Goal: Task Accomplishment & Management: Use online tool/utility

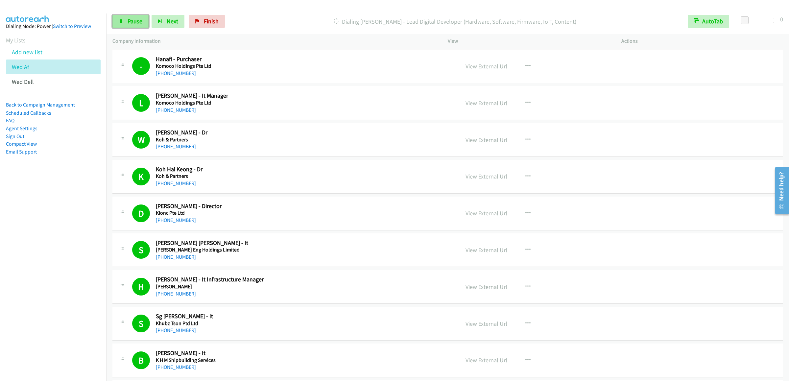
click at [130, 26] on link "Pause" at bounding box center [130, 21] width 36 height 13
click at [132, 21] on span "Start Calls" at bounding box center [141, 21] width 26 height 8
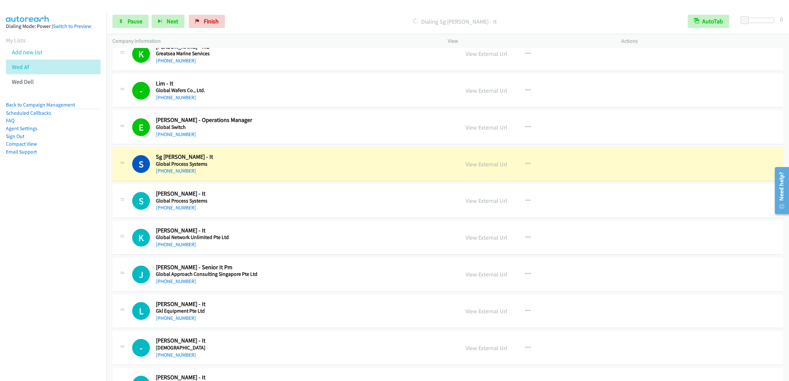
scroll to position [2763, 0]
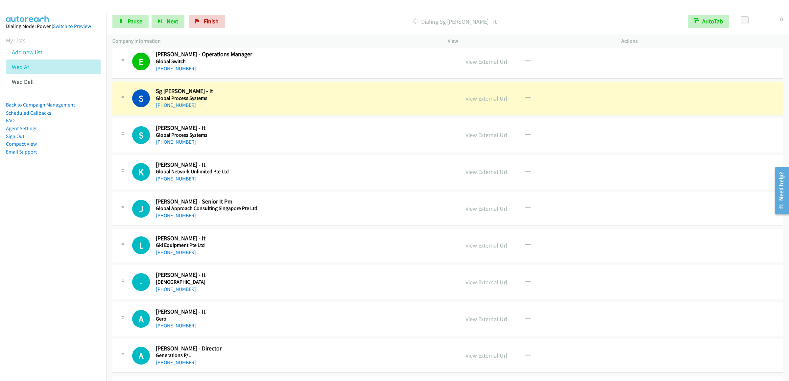
click at [132, 11] on div "Start Calls Pause Next Finish Dialing Sg Ricky Lee - It AutoTab AutoTab 0" at bounding box center [448, 21] width 683 height 25
click at [132, 17] on link "Pause" at bounding box center [130, 21] width 36 height 13
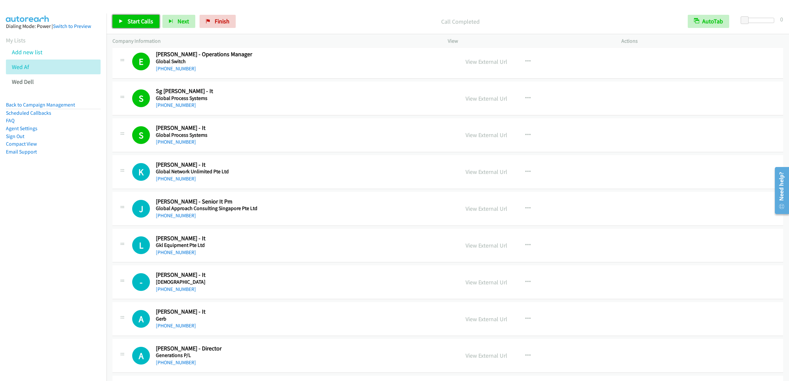
click at [143, 19] on span "Start Calls" at bounding box center [141, 21] width 26 height 8
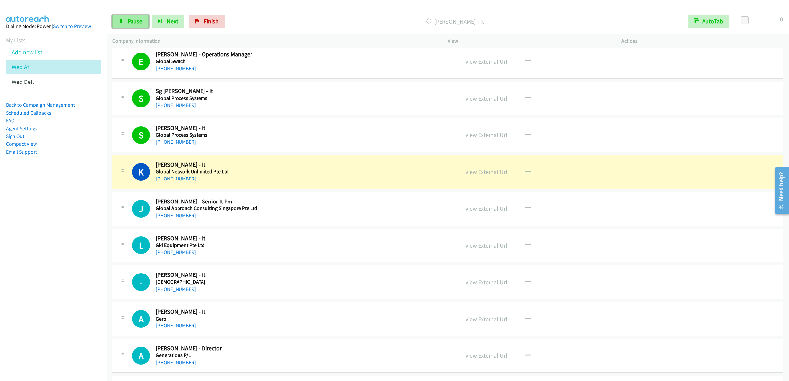
click at [136, 28] on link "Pause" at bounding box center [130, 21] width 36 height 13
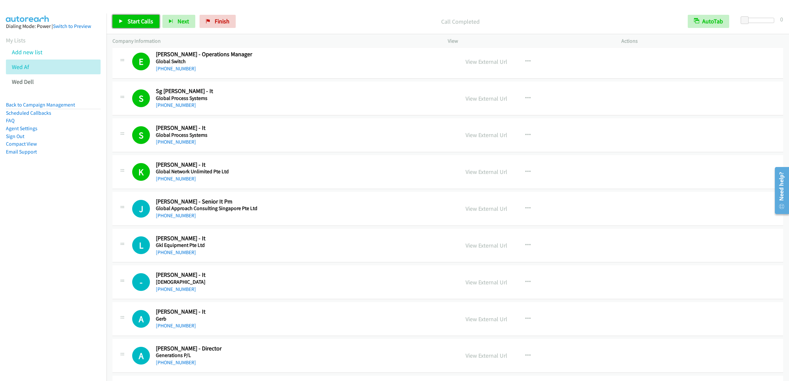
click at [136, 16] on link "Start Calls" at bounding box center [135, 21] width 47 height 13
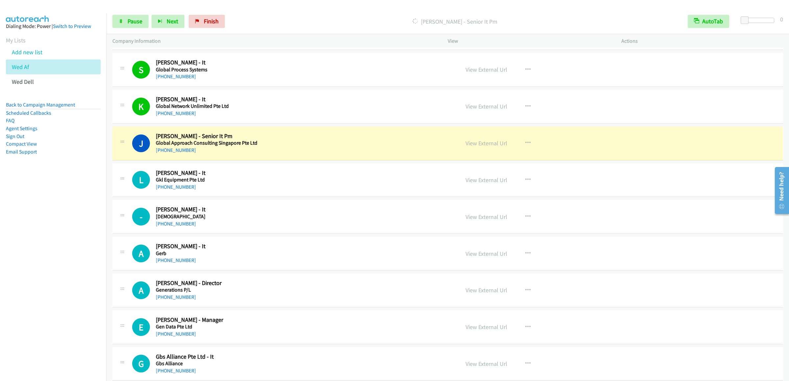
scroll to position [2894, 0]
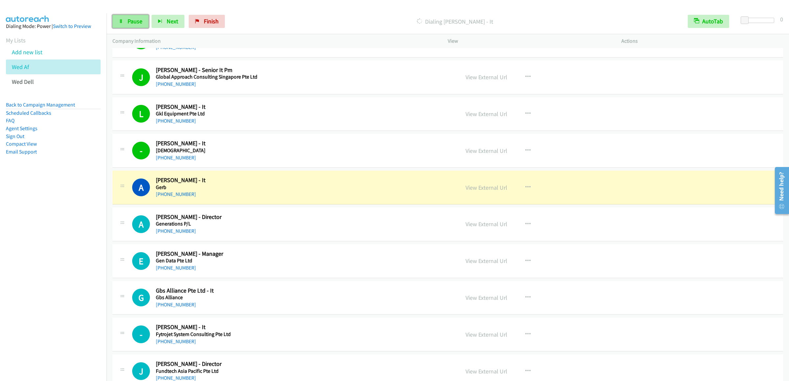
click at [134, 24] on span "Pause" at bounding box center [135, 21] width 15 height 8
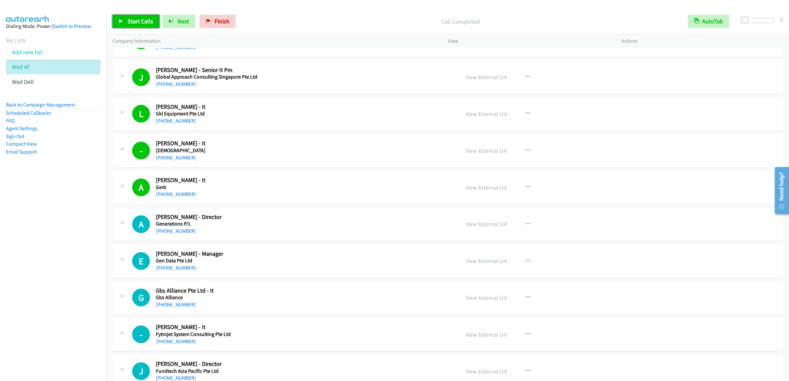
click at [125, 17] on link "Start Calls" at bounding box center [135, 21] width 47 height 13
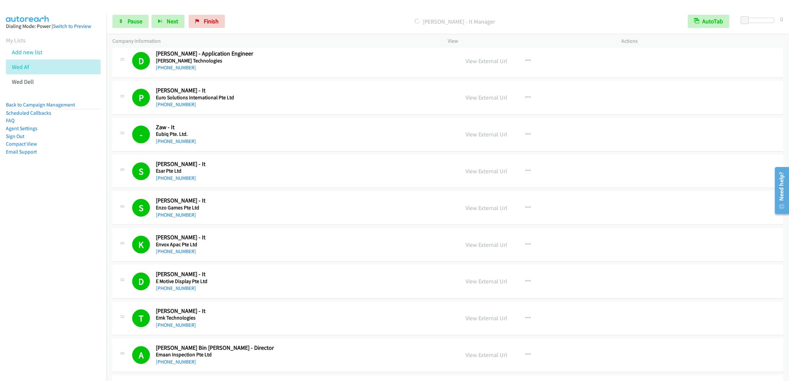
scroll to position [3925, 0]
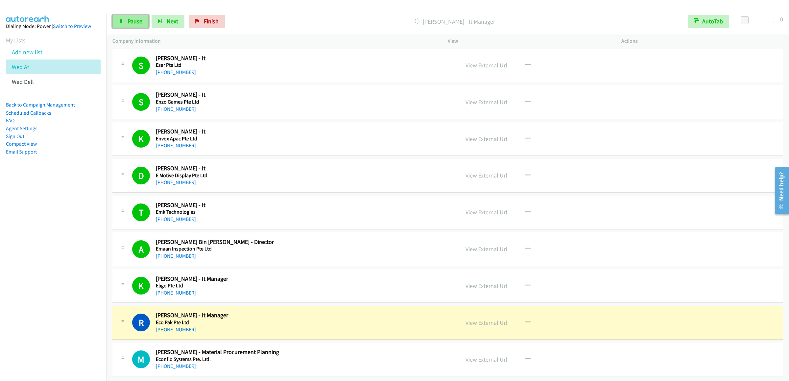
click at [129, 23] on span "Pause" at bounding box center [135, 21] width 15 height 8
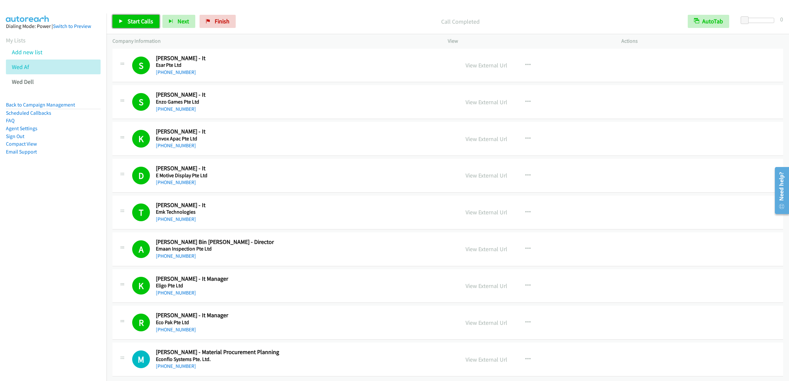
click at [133, 23] on span "Start Calls" at bounding box center [141, 21] width 26 height 8
click at [16, 86] on link "Wed Dell" at bounding box center [23, 82] width 22 height 8
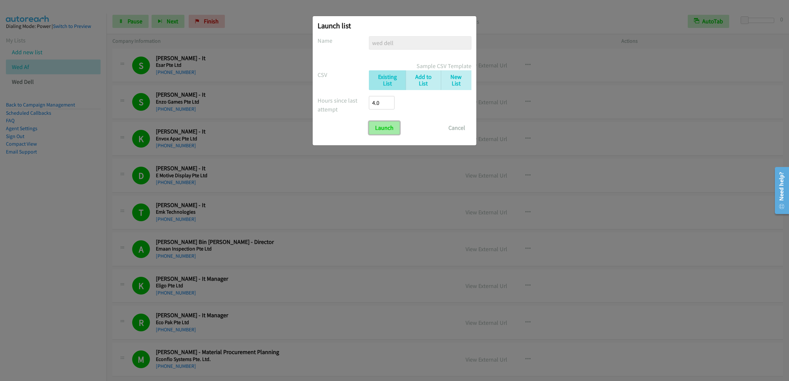
click at [372, 131] on input "Launch" at bounding box center [384, 127] width 31 height 13
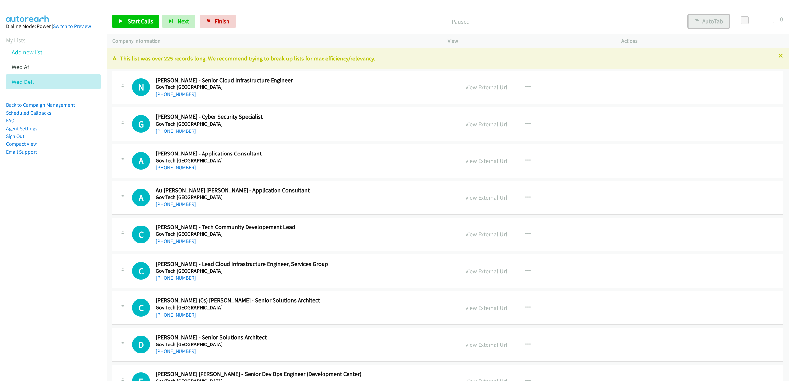
click at [708, 23] on button "AutoTab" at bounding box center [709, 21] width 41 height 13
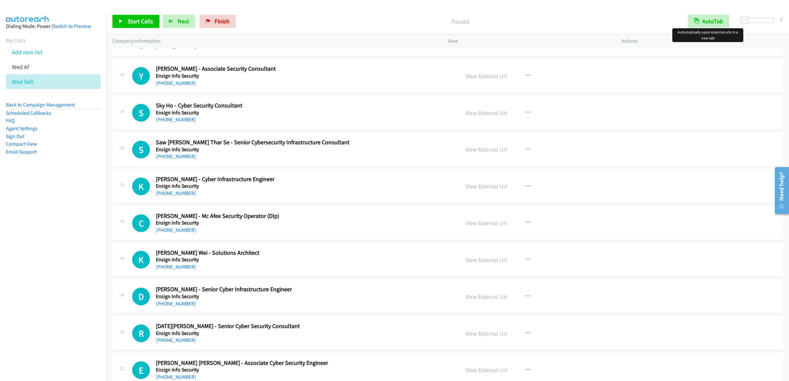
scroll to position [14865, 0]
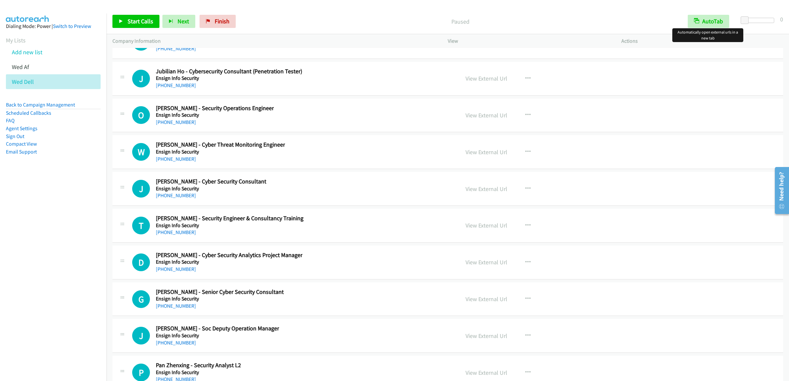
click at [526, 8] on icon "button" at bounding box center [528, 4] width 5 height 5
click at [488, 55] on link "Start Calls Here" at bounding box center [492, 47] width 87 height 13
click at [134, 25] on span "Start Calls" at bounding box center [141, 21] width 26 height 8
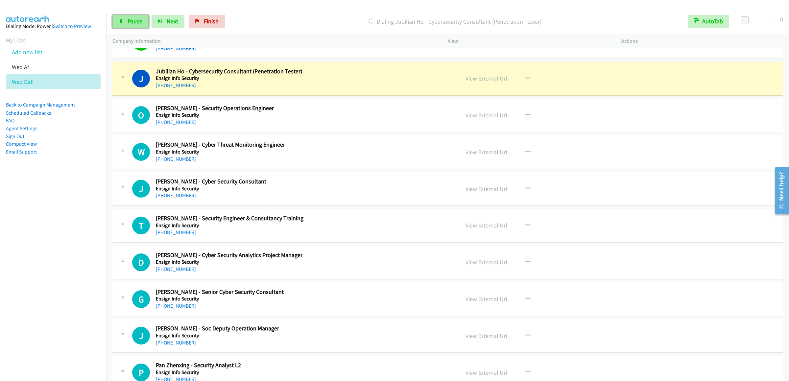
click at [124, 27] on link "Pause" at bounding box center [130, 21] width 36 height 13
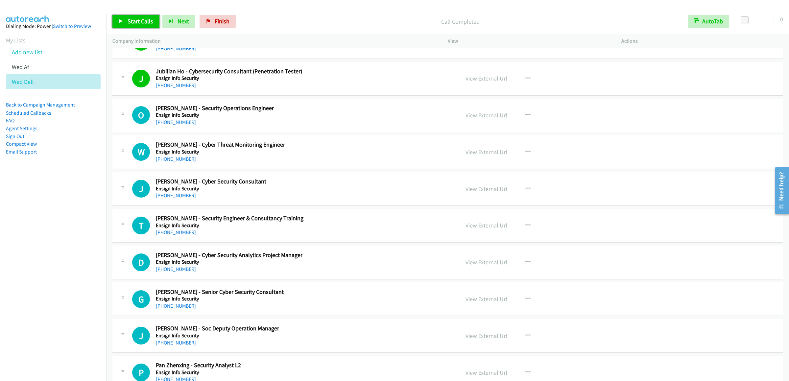
click at [133, 17] on link "Start Calls" at bounding box center [135, 21] width 47 height 13
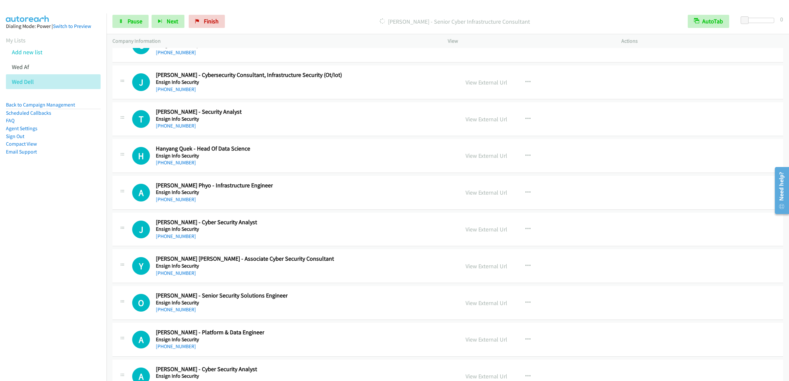
scroll to position [15457, 0]
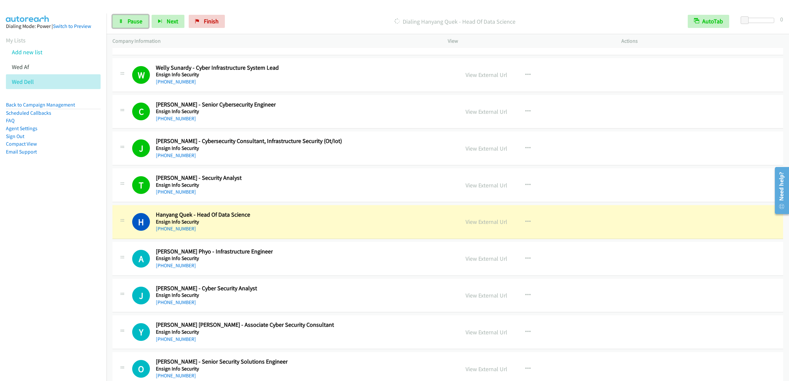
click at [128, 25] on span "Pause" at bounding box center [135, 21] width 15 height 8
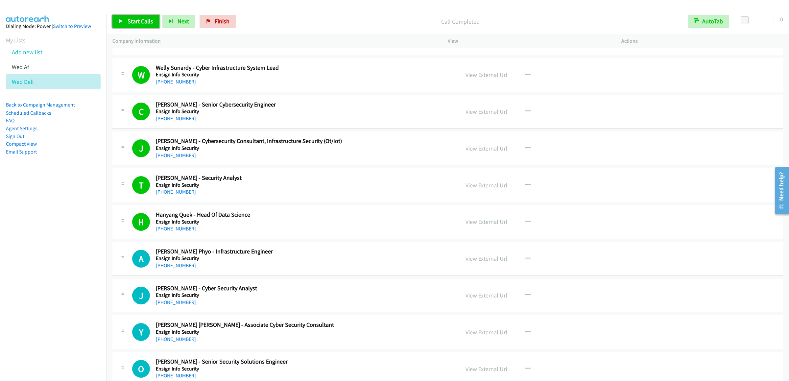
click at [136, 18] on span "Start Calls" at bounding box center [141, 21] width 26 height 8
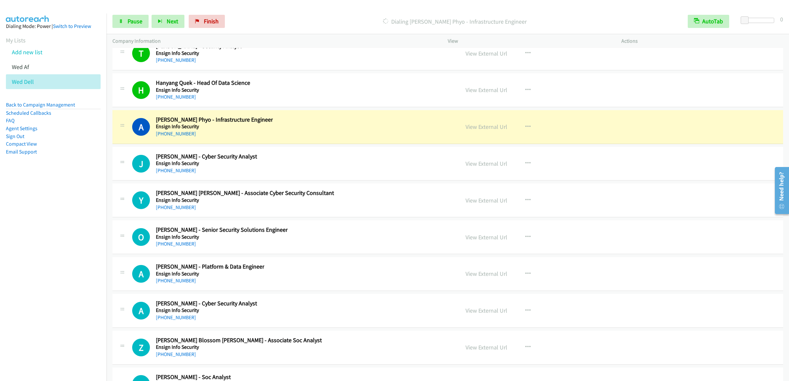
scroll to position [15720, 0]
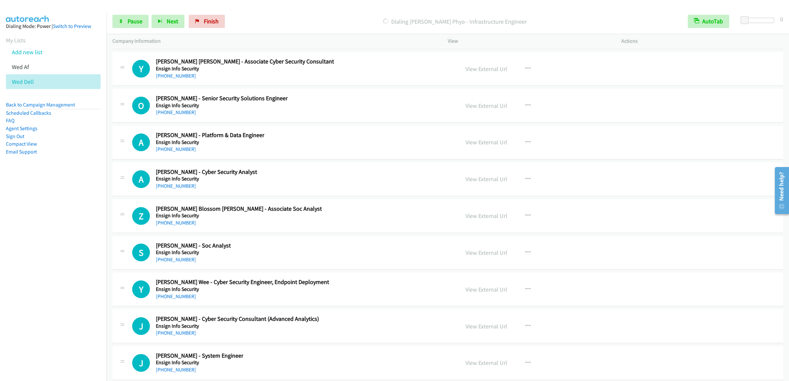
click at [143, 32] on div "Start Calls Pause Next Finish Dialing Aung Lwin Phyo - Infrastructure Engineer …" at bounding box center [448, 21] width 683 height 25
click at [129, 25] on link "Pause" at bounding box center [130, 21] width 36 height 13
click at [129, 20] on span "Start Calls" at bounding box center [141, 21] width 26 height 8
click at [135, 26] on link "Pause" at bounding box center [130, 21] width 36 height 13
click at [21, 56] on link "Add new list" at bounding box center [27, 52] width 31 height 8
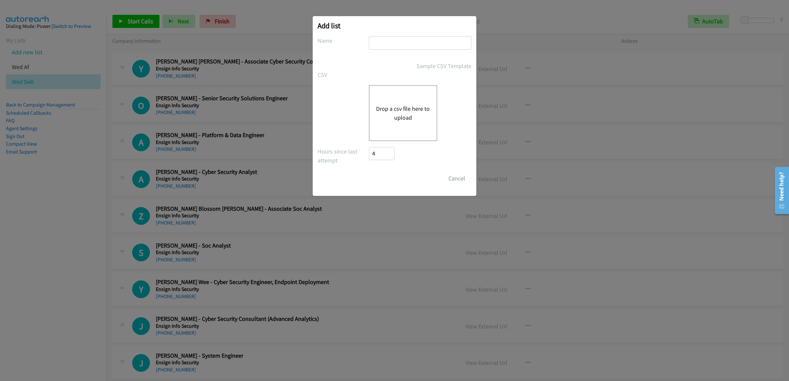
click at [390, 48] on input "text" at bounding box center [420, 42] width 103 height 13
type input "aft wed"
click at [405, 115] on button "Drop a csv file here to upload" at bounding box center [403, 113] width 54 height 18
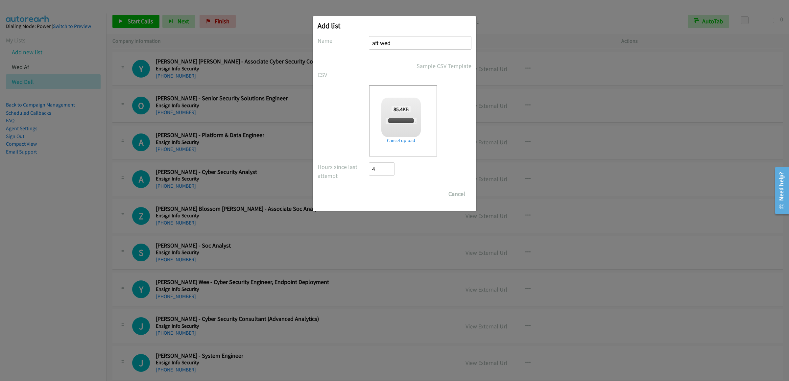
checkbox input "true"
click at [394, 198] on input "Save List" at bounding box center [386, 193] width 35 height 13
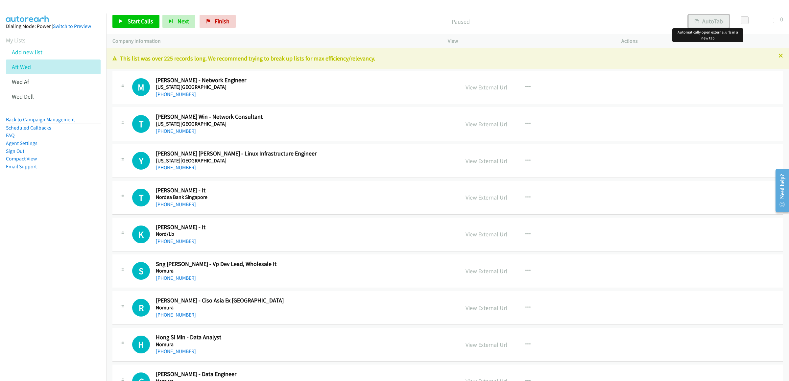
click at [714, 19] on button "AutoTab" at bounding box center [709, 21] width 41 height 13
click at [140, 26] on link "Start Calls" at bounding box center [135, 21] width 47 height 13
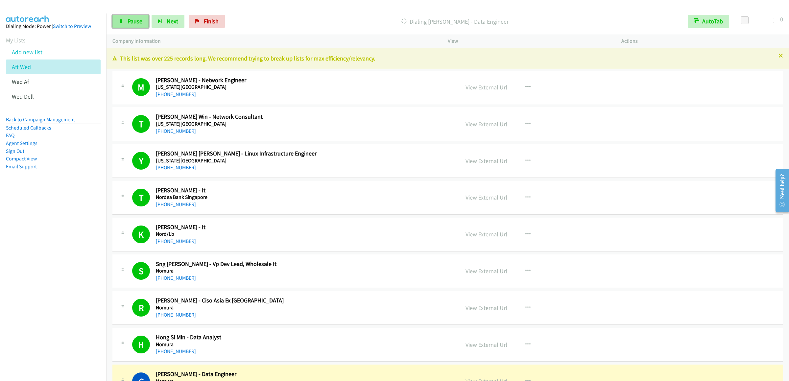
click at [133, 20] on span "Pause" at bounding box center [135, 21] width 15 height 8
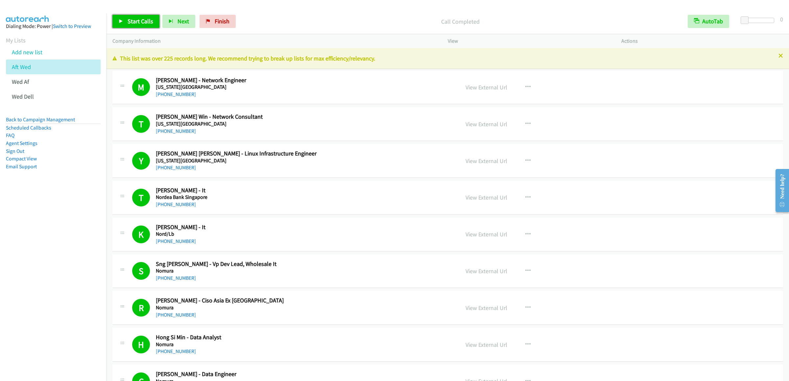
click at [129, 18] on span "Start Calls" at bounding box center [141, 21] width 26 height 8
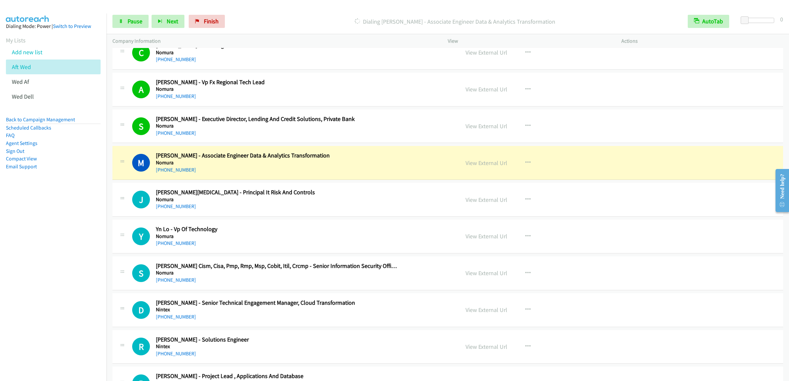
scroll to position [132, 0]
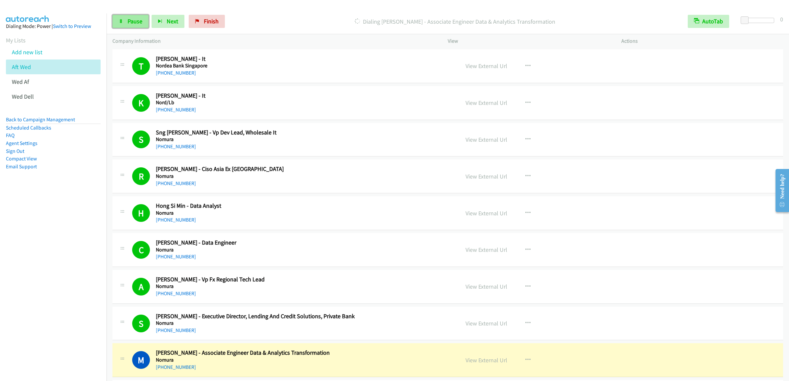
click at [128, 16] on link "Pause" at bounding box center [130, 21] width 36 height 13
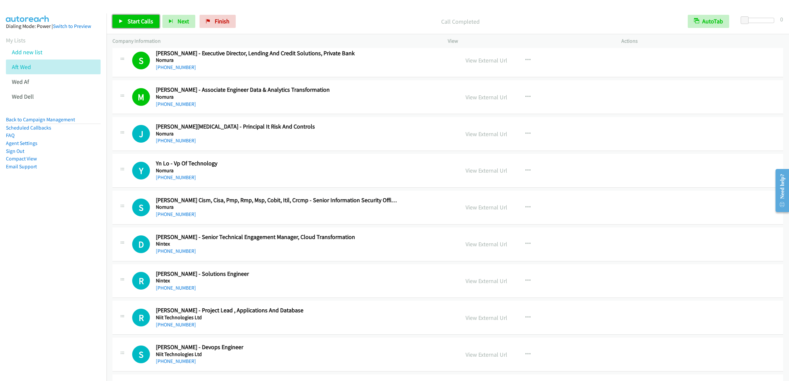
click at [145, 22] on span "Start Calls" at bounding box center [141, 21] width 26 height 8
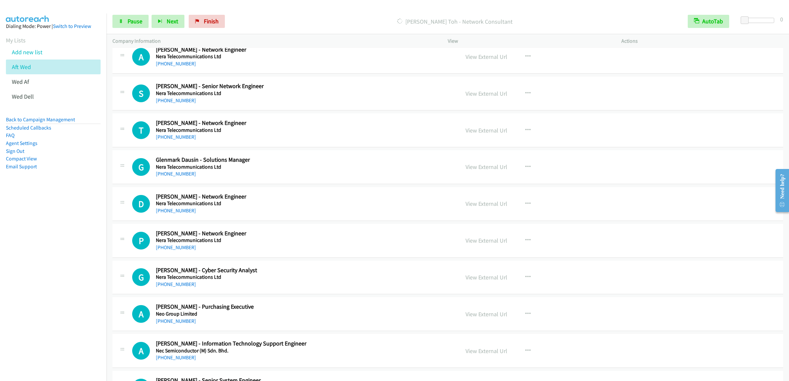
scroll to position [855, 0]
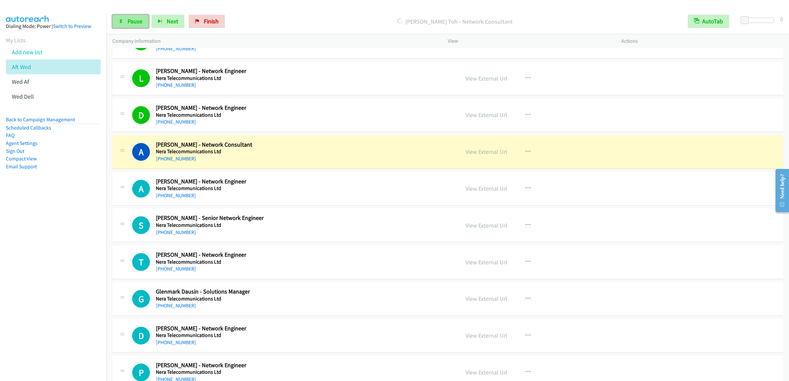
click at [136, 24] on span "Pause" at bounding box center [135, 21] width 15 height 8
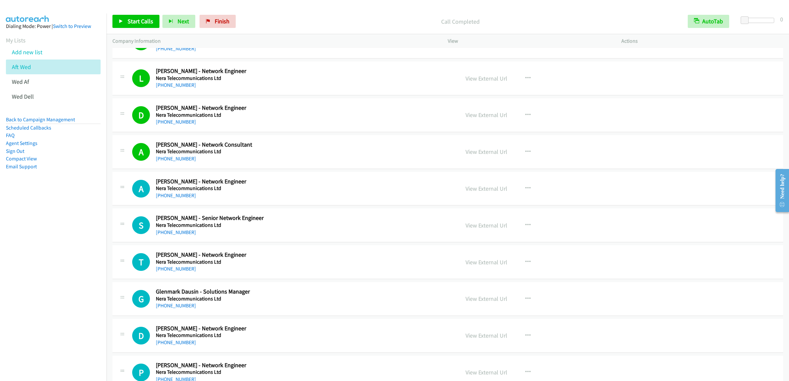
click at [125, 31] on div "Start Calls Pause Next Finish Call Completed AutoTab AutoTab 0" at bounding box center [448, 21] width 683 height 25
click at [128, 26] on link "Start Calls" at bounding box center [135, 21] width 47 height 13
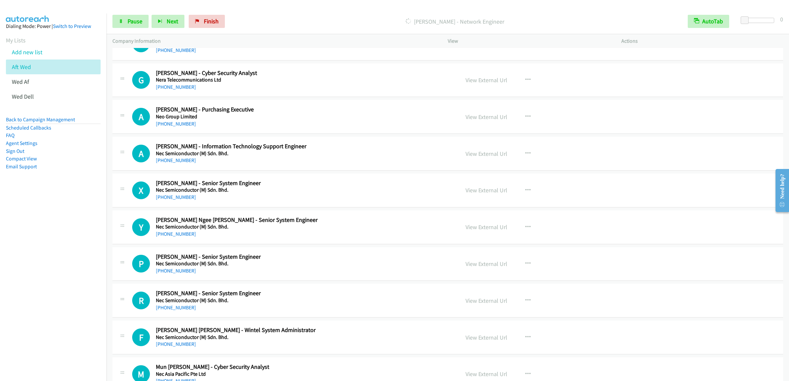
scroll to position [987, 0]
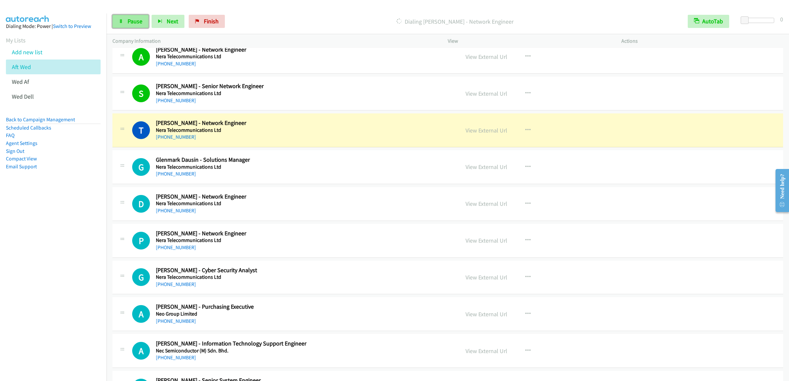
click at [121, 23] on link "Pause" at bounding box center [130, 21] width 36 height 13
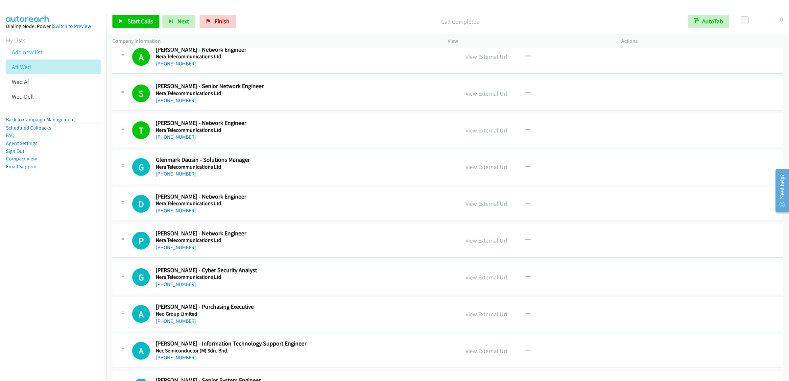
click at [122, 11] on div "Start Calls Pause Next Finish Call Completed AutoTab AutoTab 0" at bounding box center [448, 21] width 683 height 25
click at [122, 17] on link "Start Calls" at bounding box center [135, 21] width 47 height 13
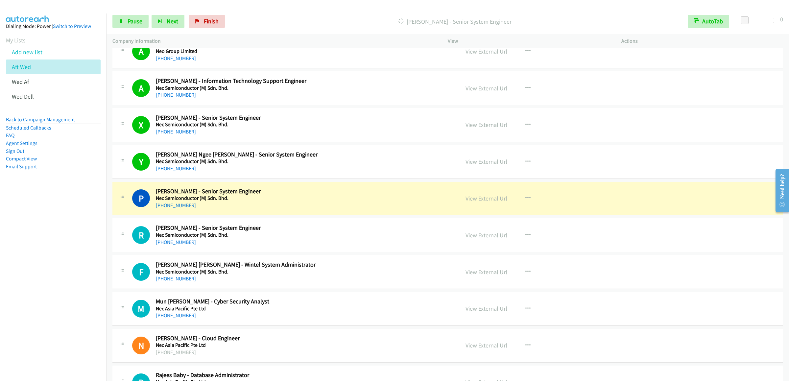
scroll to position [1381, 0]
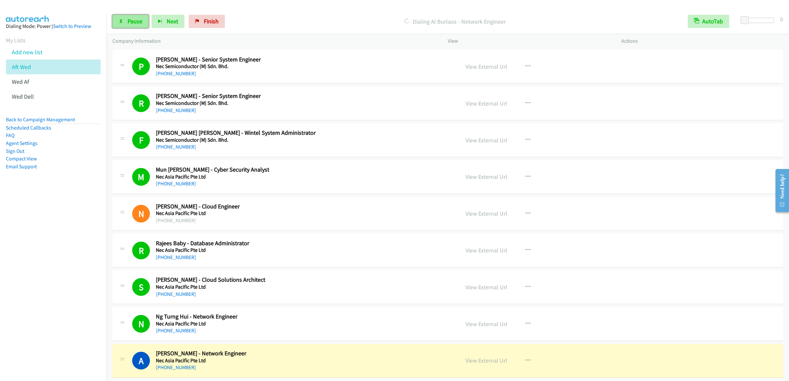
click at [138, 19] on span "Pause" at bounding box center [135, 21] width 15 height 8
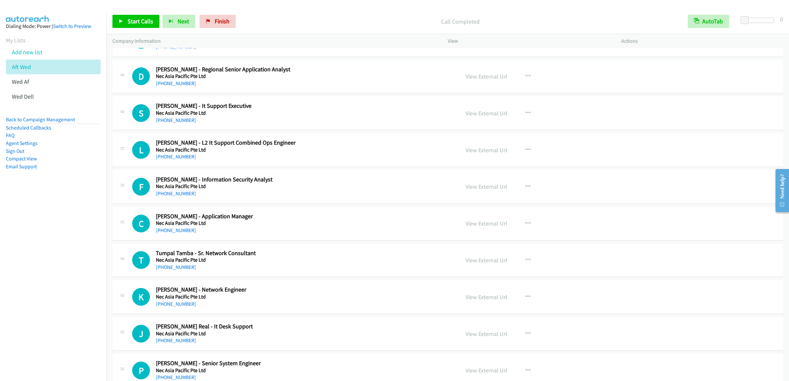
scroll to position [1644, 0]
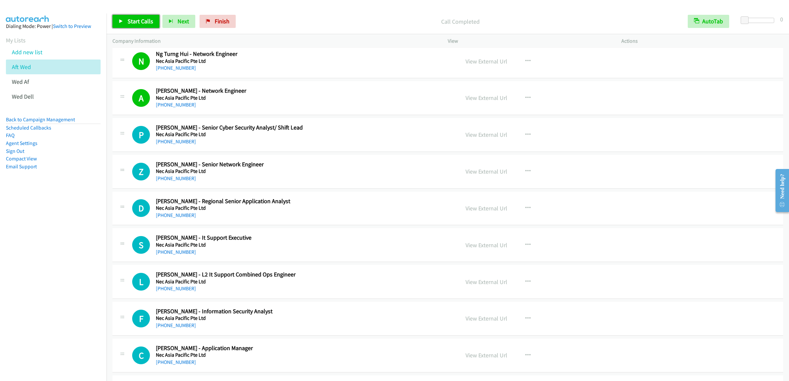
click at [134, 21] on span "Start Calls" at bounding box center [141, 21] width 26 height 8
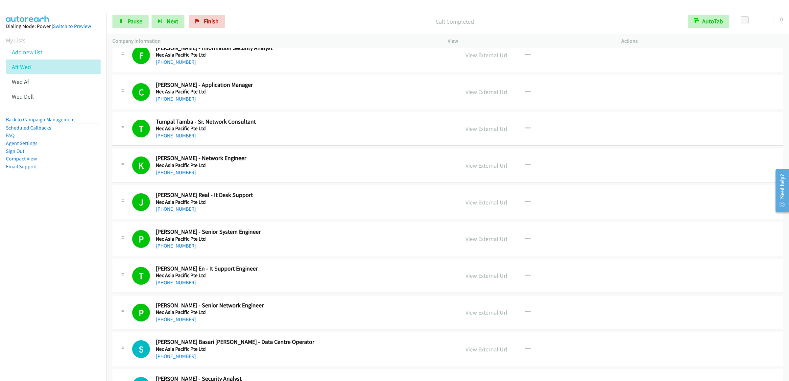
scroll to position [2171, 0]
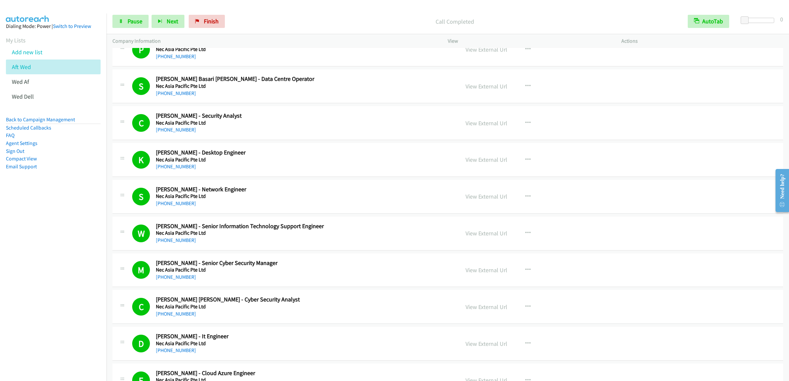
click at [134, 12] on div "Start Calls Pause Next Finish Call Completed AutoTab AutoTab 0" at bounding box center [448, 21] width 683 height 25
click at [136, 19] on span "Pause" at bounding box center [135, 21] width 15 height 8
click at [121, 20] on icon at bounding box center [121, 21] width 5 height 5
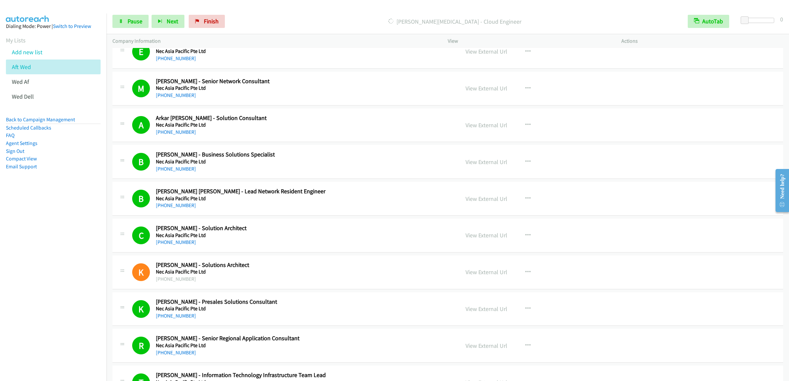
scroll to position [2697, 0]
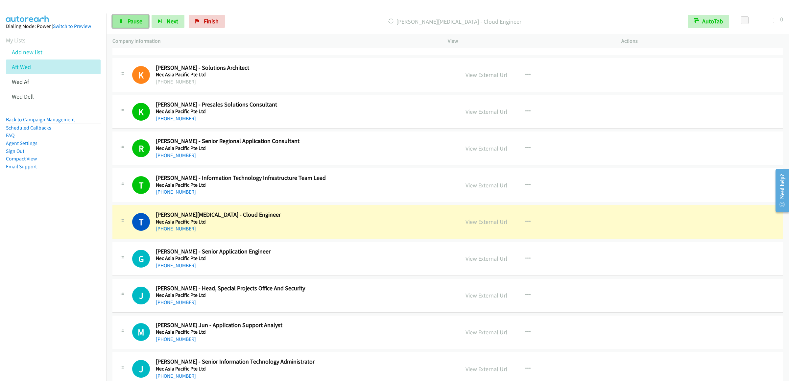
click at [133, 18] on span "Pause" at bounding box center [135, 21] width 15 height 8
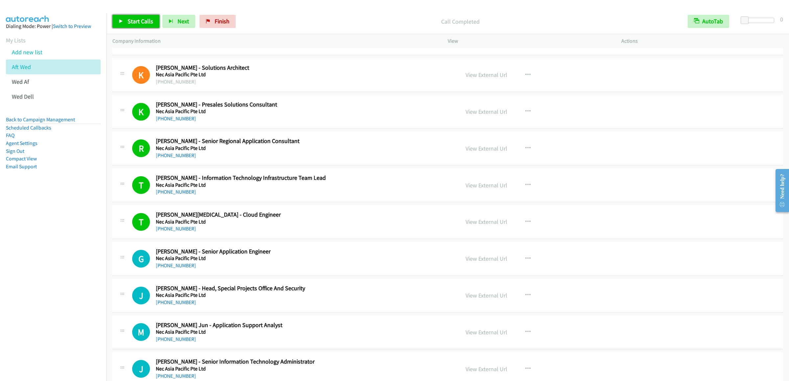
click at [117, 23] on link "Start Calls" at bounding box center [135, 21] width 47 height 13
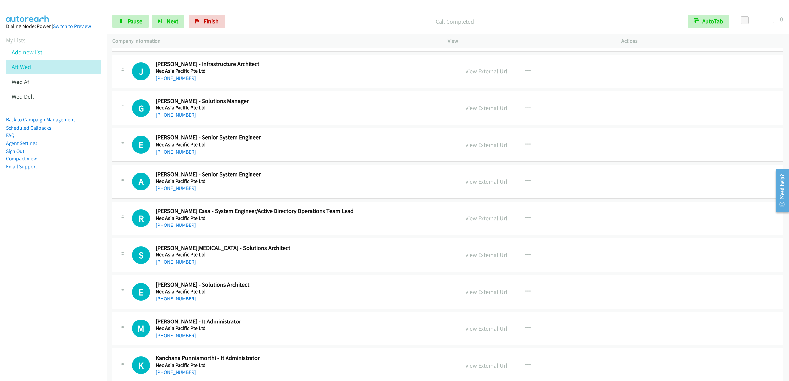
scroll to position [3157, 0]
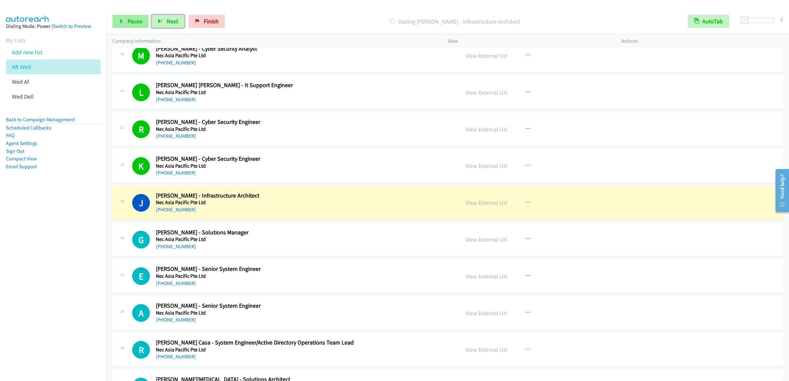
drag, startPoint x: 156, startPoint y: 23, endPoint x: 141, endPoint y: 22, distance: 14.8
click at [156, 23] on button "Next" at bounding box center [168, 21] width 33 height 13
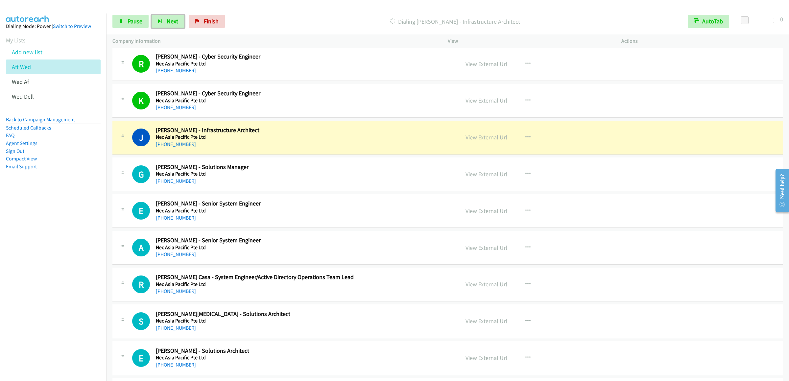
scroll to position [3289, 0]
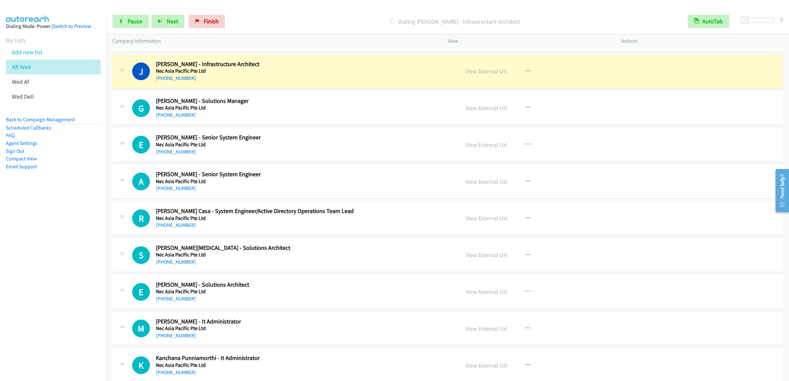
click at [131, 32] on div "Start Calls Pause Next Finish Dialing Jitender Gupta - Infrastructure Architect…" at bounding box center [448, 21] width 683 height 25
click at [132, 23] on span "Pause" at bounding box center [135, 21] width 15 height 8
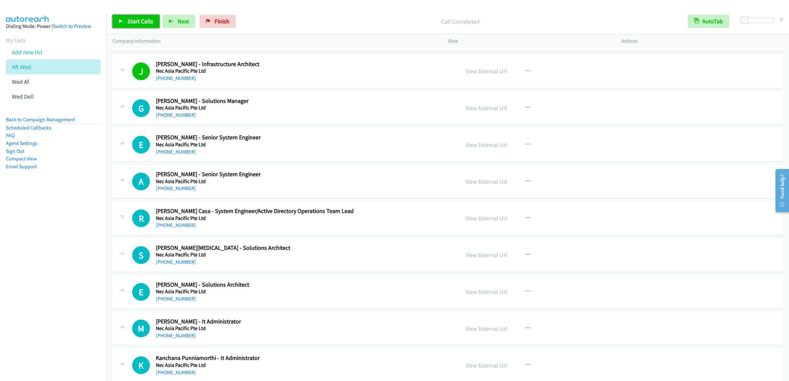
click at [127, 26] on link "Start Calls" at bounding box center [135, 21] width 47 height 13
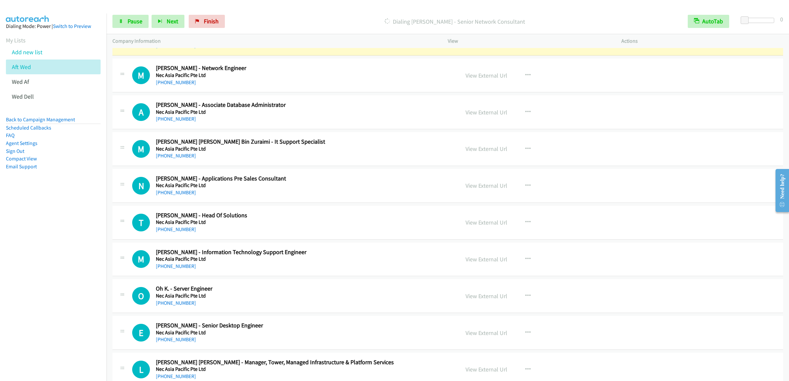
scroll to position [3881, 0]
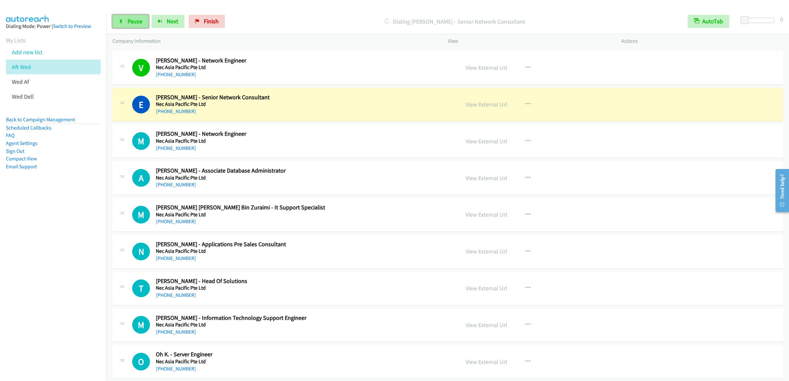
click at [132, 24] on span "Pause" at bounding box center [135, 21] width 15 height 8
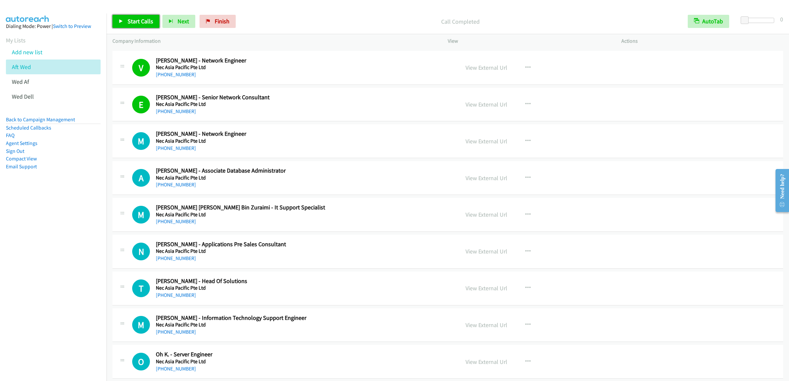
click at [123, 22] on icon at bounding box center [121, 21] width 5 height 5
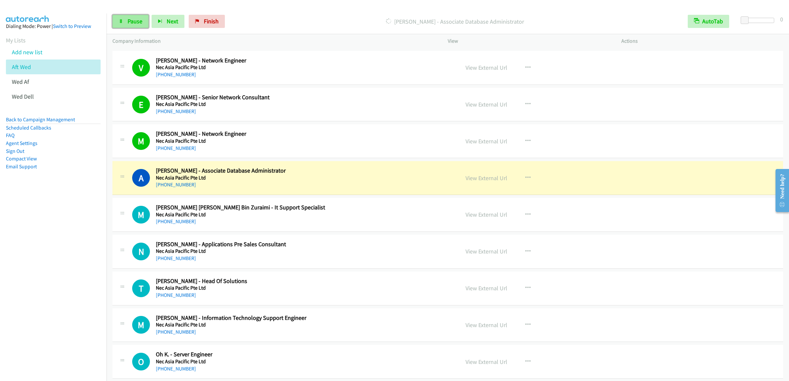
click at [129, 17] on link "Pause" at bounding box center [130, 21] width 36 height 13
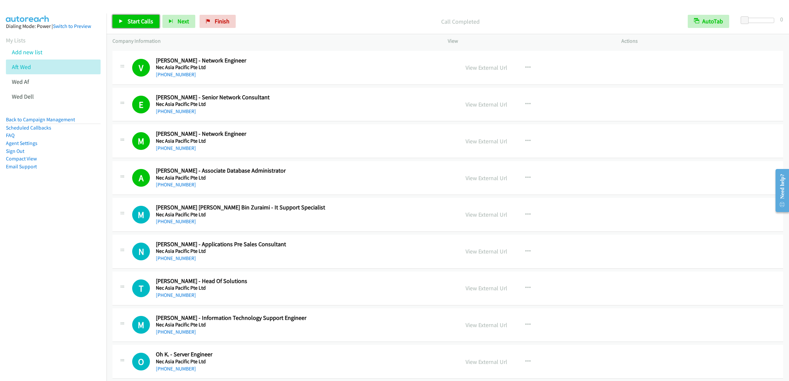
click at [142, 23] on span "Start Calls" at bounding box center [141, 21] width 26 height 8
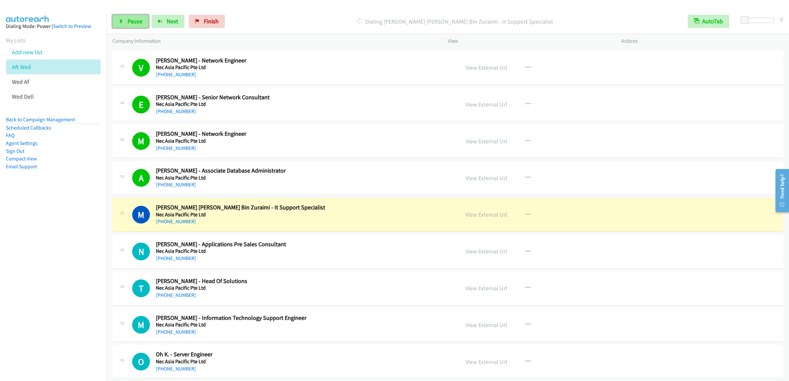
click at [133, 21] on span "Pause" at bounding box center [135, 21] width 15 height 8
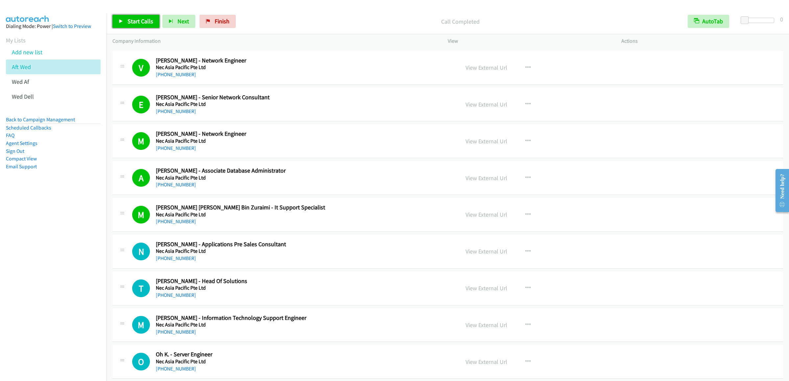
click at [139, 26] on link "Start Calls" at bounding box center [135, 21] width 47 height 13
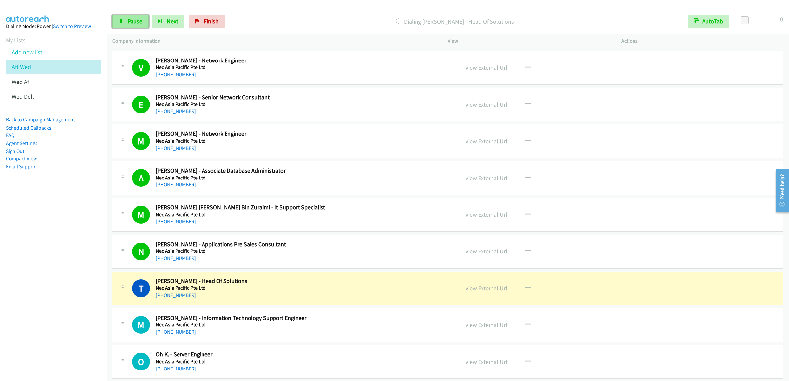
drag, startPoint x: 130, startPoint y: 26, endPoint x: 164, endPoint y: 19, distance: 34.9
click at [130, 26] on link "Pause" at bounding box center [130, 21] width 36 height 13
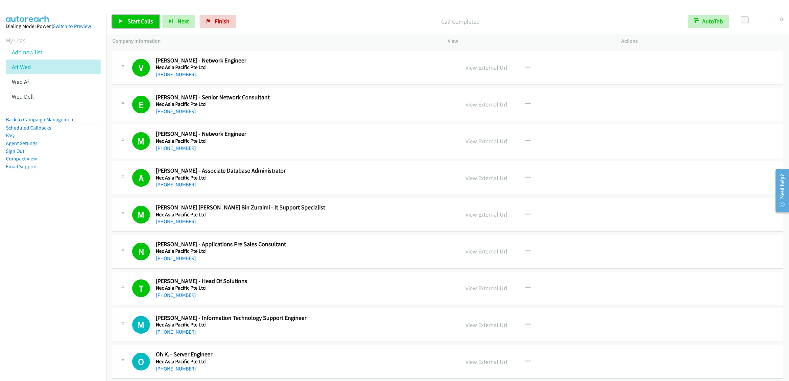
click at [127, 16] on link "Start Calls" at bounding box center [135, 21] width 47 height 13
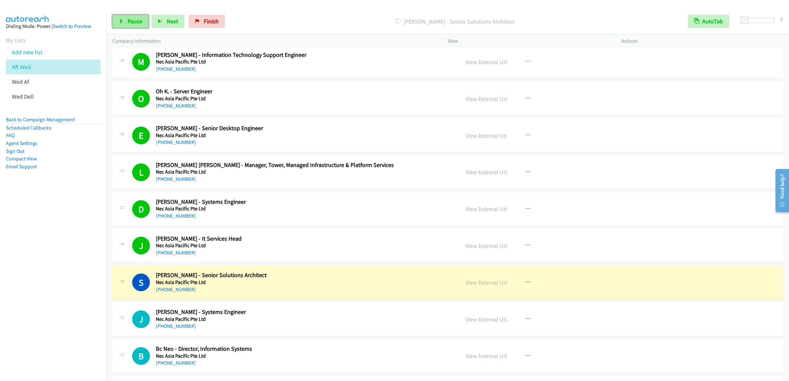
drag, startPoint x: 125, startPoint y: 20, endPoint x: 123, endPoint y: 17, distance: 3.7
click at [125, 19] on link "Pause" at bounding box center [130, 21] width 36 height 13
click at [120, 19] on icon at bounding box center [121, 21] width 5 height 5
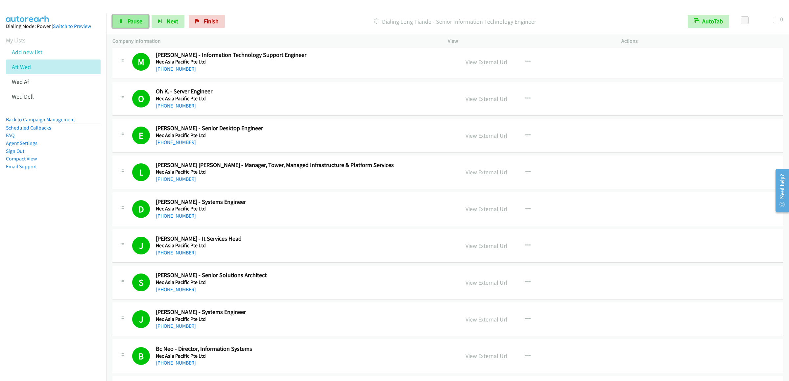
click at [121, 18] on link "Pause" at bounding box center [130, 21] width 36 height 13
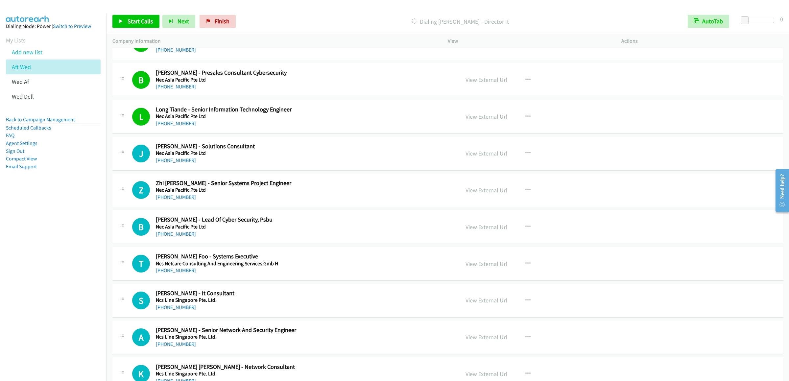
scroll to position [4670, 0]
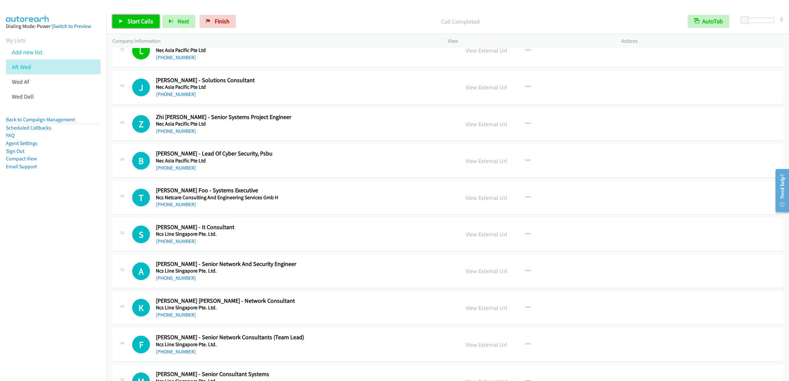
click at [127, 26] on link "Start Calls" at bounding box center [135, 21] width 47 height 13
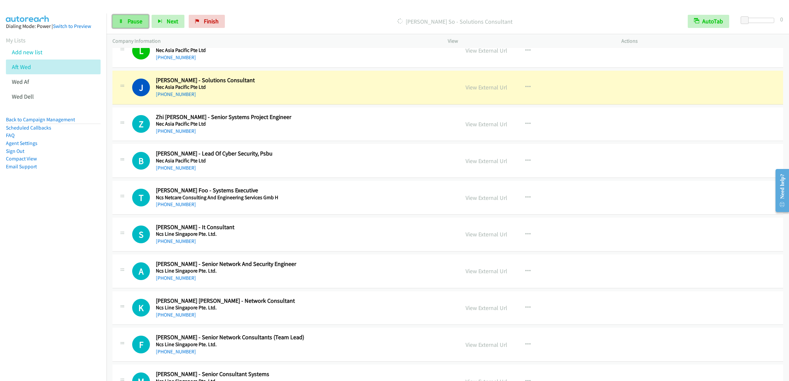
click at [123, 24] on link "Pause" at bounding box center [130, 21] width 36 height 13
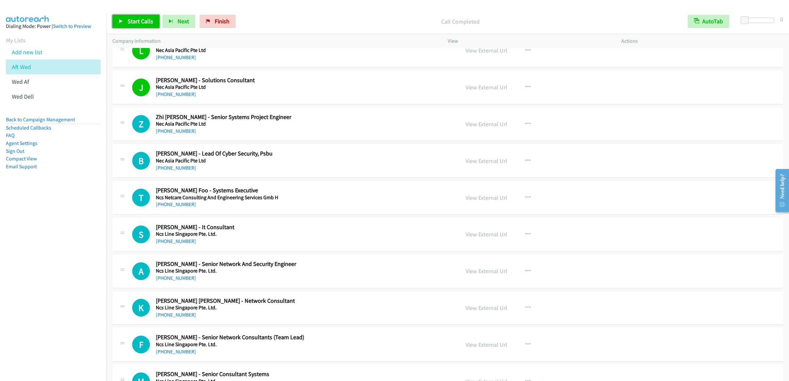
click at [135, 20] on span "Start Calls" at bounding box center [141, 21] width 26 height 8
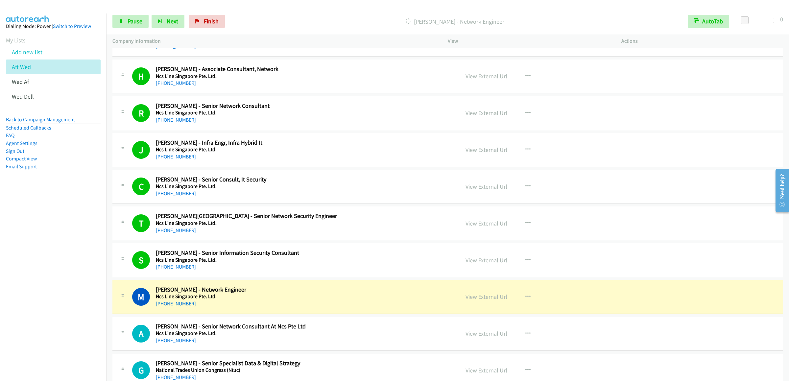
scroll to position [5262, 0]
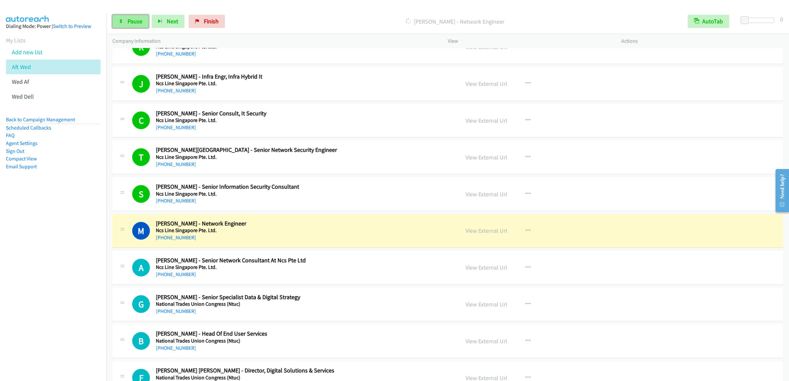
click at [130, 24] on span "Pause" at bounding box center [135, 21] width 15 height 8
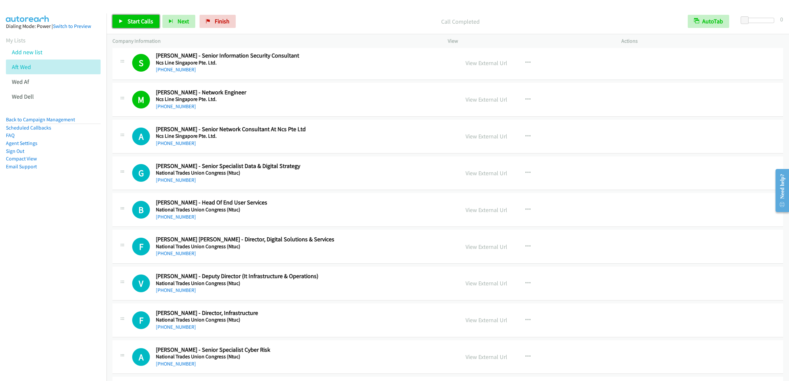
click at [129, 21] on span "Start Calls" at bounding box center [141, 21] width 26 height 8
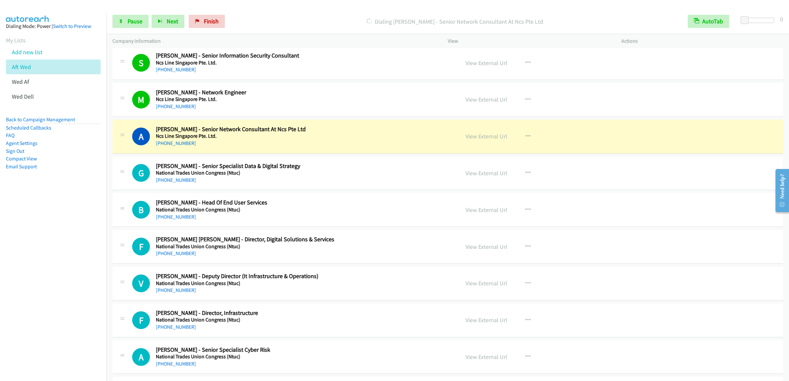
scroll to position [5459, 0]
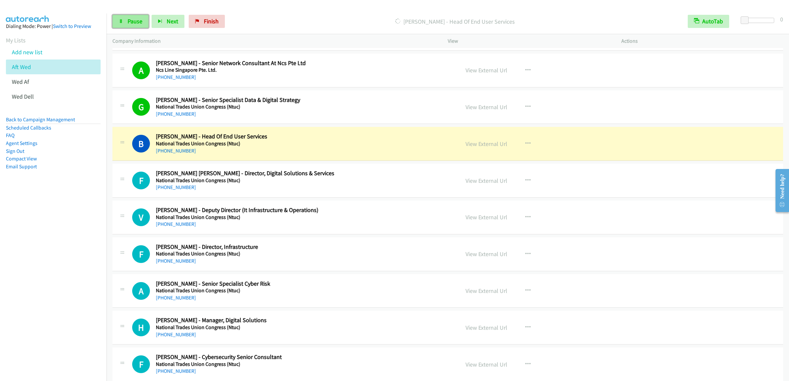
click at [123, 23] on link "Pause" at bounding box center [130, 21] width 36 height 13
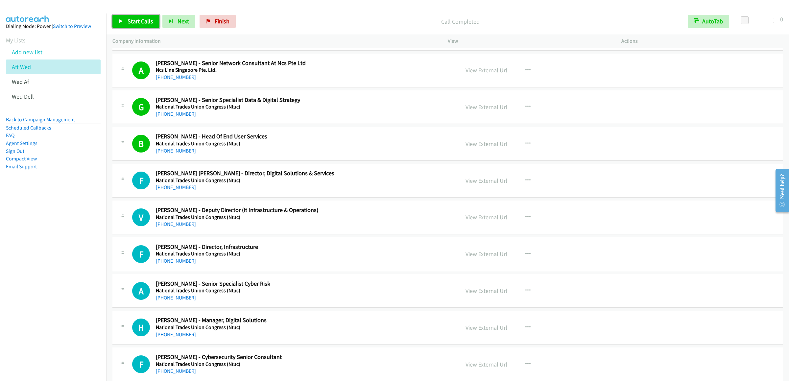
click at [141, 22] on span "Start Calls" at bounding box center [141, 21] width 26 height 8
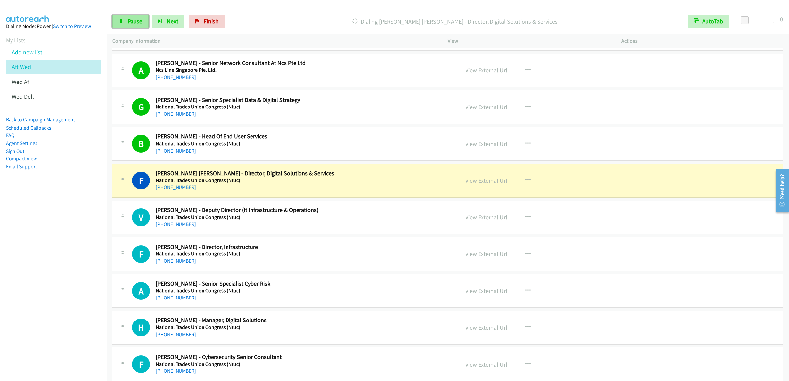
click at [133, 17] on link "Pause" at bounding box center [130, 21] width 36 height 13
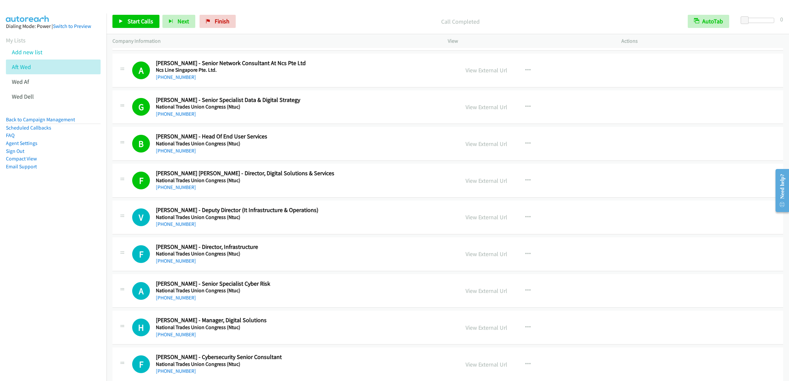
scroll to position [5591, 0]
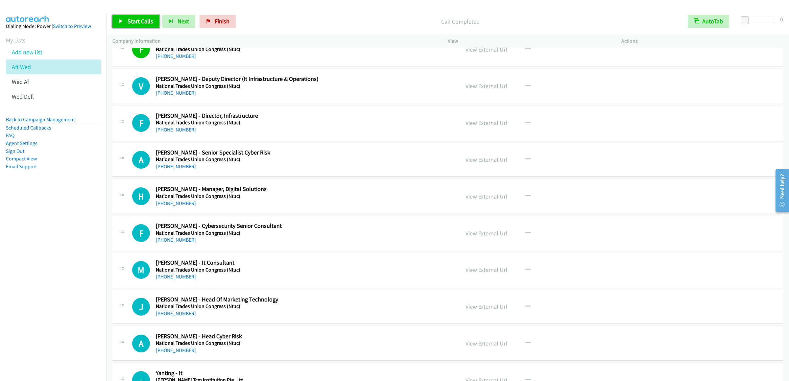
click at [134, 19] on span "Start Calls" at bounding box center [141, 21] width 26 height 8
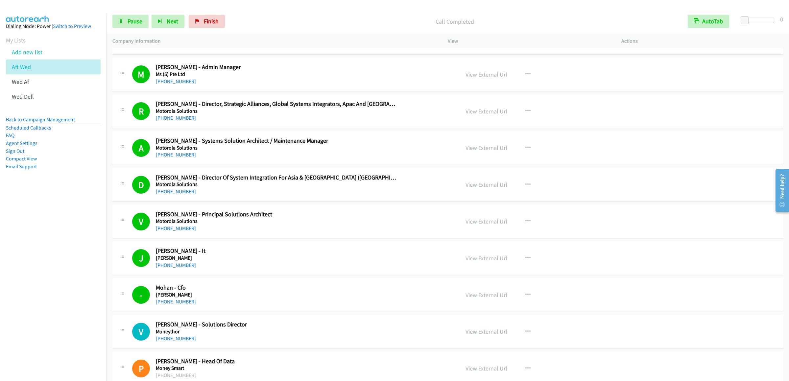
scroll to position [6380, 0]
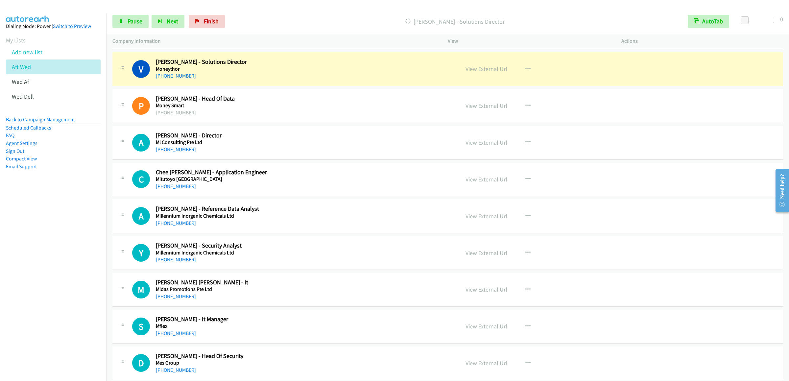
click at [352, 197] on div "C Callback Scheduled Chee Shian Yeh - Application Engineer Mitutoyo Asia Pacifi…" at bounding box center [447, 180] width 671 height 34
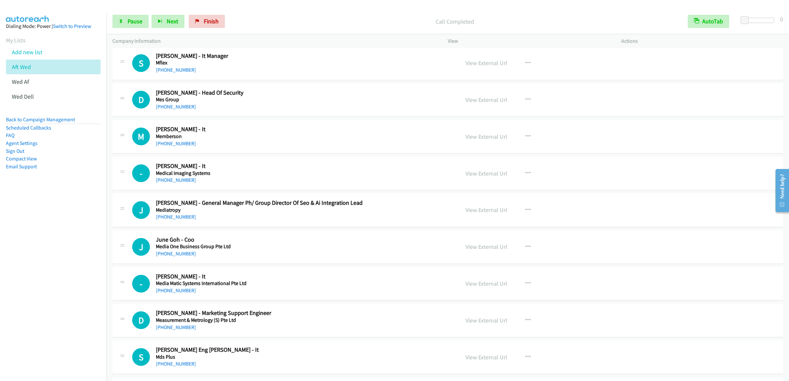
scroll to position [6577, 0]
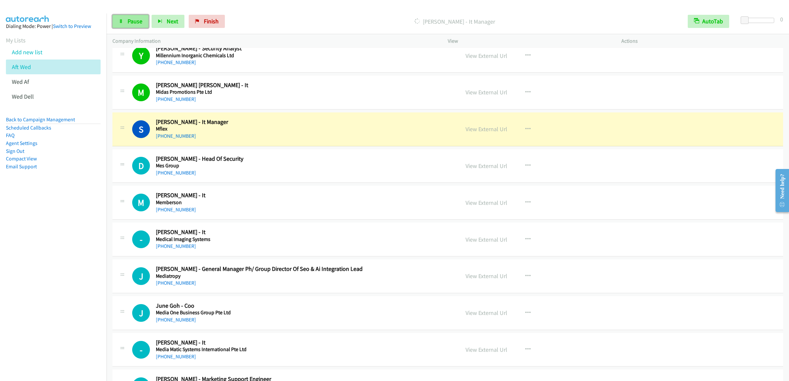
click at [137, 20] on span "Pause" at bounding box center [135, 21] width 15 height 8
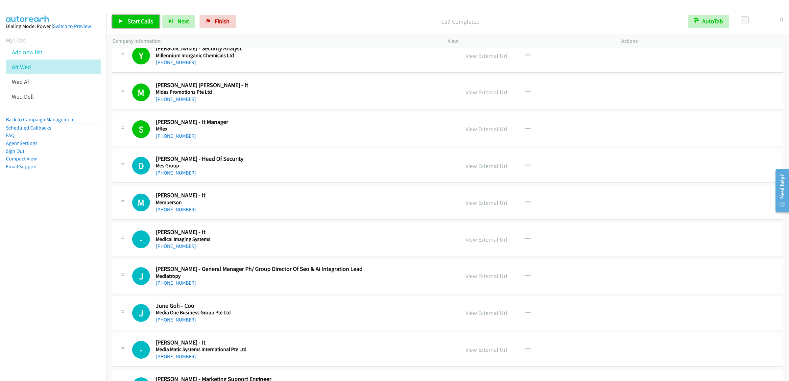
click at [134, 26] on link "Start Calls" at bounding box center [135, 21] width 47 height 13
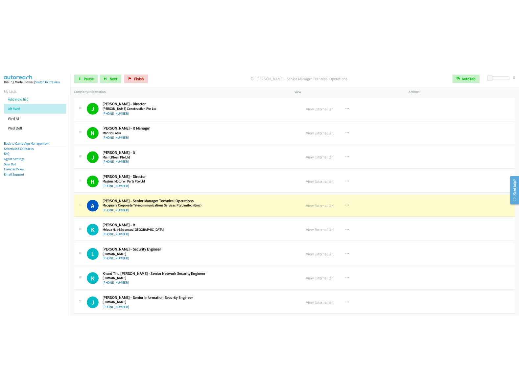
scroll to position [7366, 0]
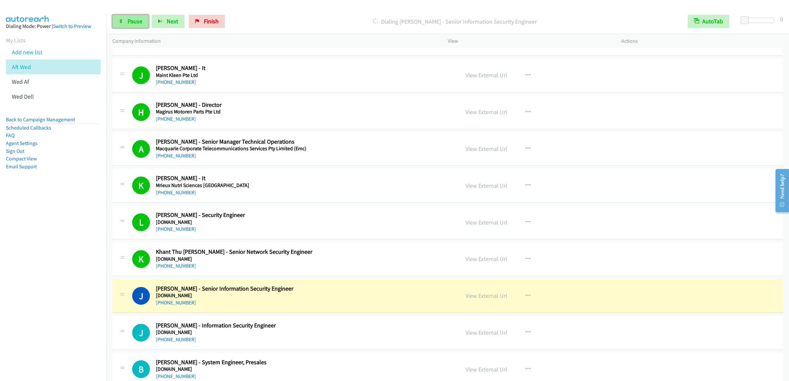
click at [138, 23] on span "Pause" at bounding box center [135, 21] width 15 height 8
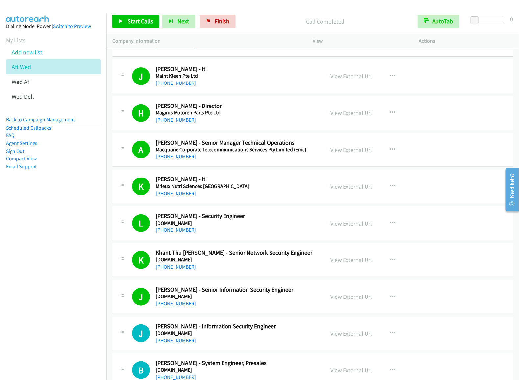
click at [20, 56] on link "Add new list" at bounding box center [27, 52] width 31 height 8
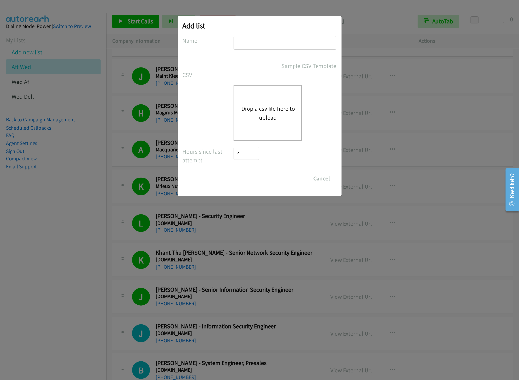
click at [260, 39] on input "text" at bounding box center [285, 42] width 103 height 13
type input "OT zoom"
click at [251, 110] on button "Drop a csv file here to upload" at bounding box center [268, 113] width 54 height 18
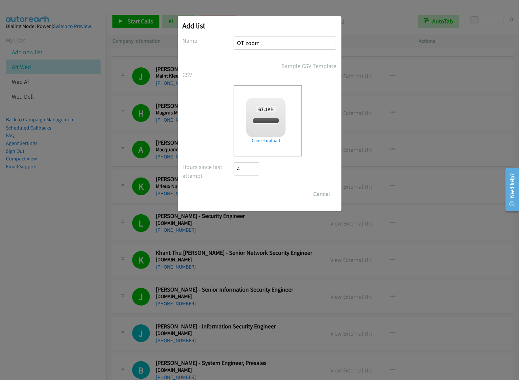
checkbox input "true"
drag, startPoint x: 254, startPoint y: 195, endPoint x: 22, endPoint y: 173, distance: 232.6
click at [254, 195] on input "Save List" at bounding box center [251, 193] width 35 height 13
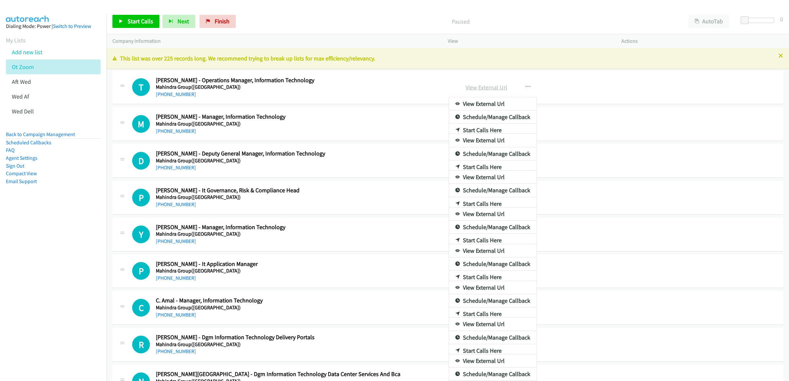
click at [495, 86] on link "View External Url" at bounding box center [487, 88] width 42 height 8
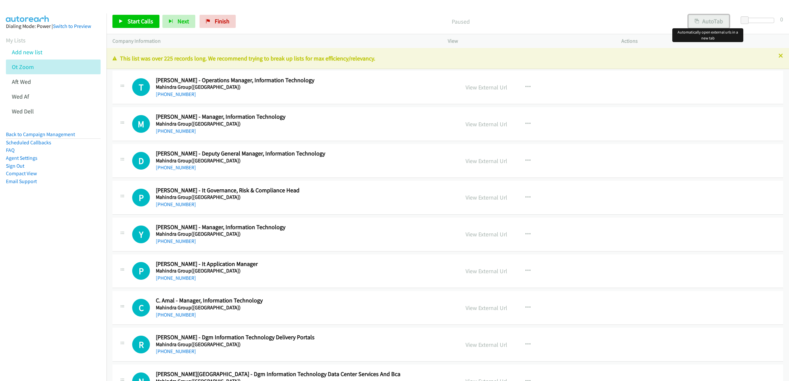
click at [695, 24] on button "AutoTab" at bounding box center [709, 21] width 41 height 13
click at [485, 86] on link "View External Url" at bounding box center [487, 88] width 42 height 8
click at [493, 88] on link "View External Url" at bounding box center [487, 88] width 42 height 8
click at [142, 25] on link "Start Calls" at bounding box center [135, 21] width 47 height 13
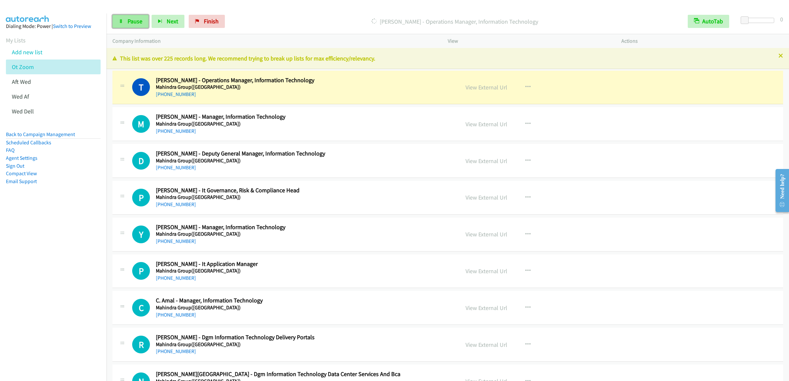
click at [128, 24] on span "Pause" at bounding box center [135, 21] width 15 height 8
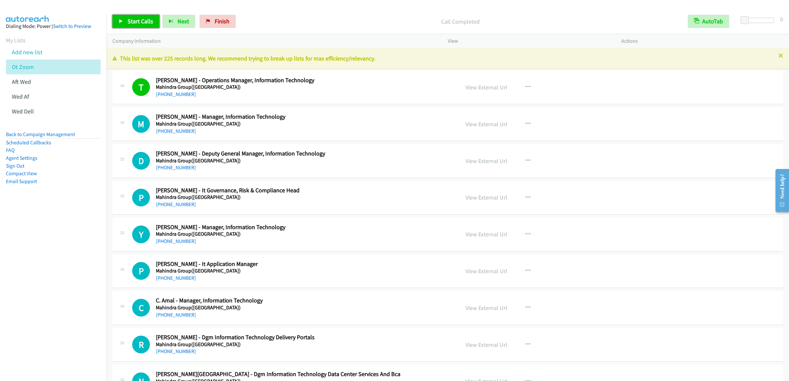
click at [132, 26] on link "Start Calls" at bounding box center [135, 21] width 47 height 13
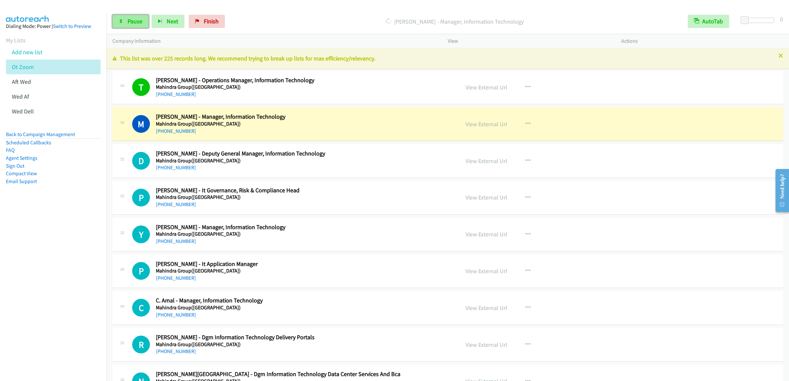
click at [132, 18] on span "Pause" at bounding box center [135, 21] width 15 height 8
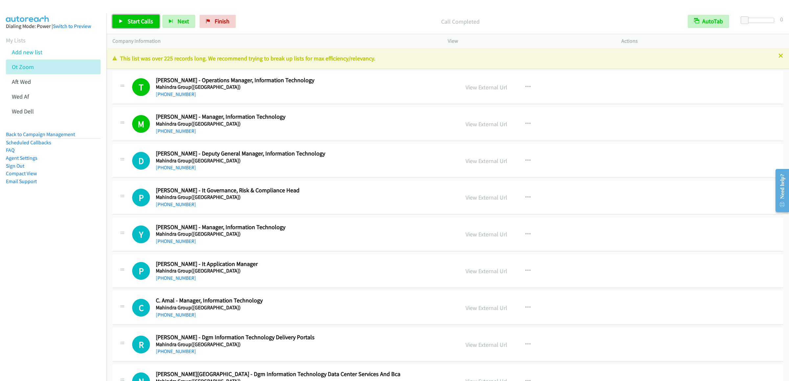
click at [140, 20] on span "Start Calls" at bounding box center [141, 21] width 26 height 8
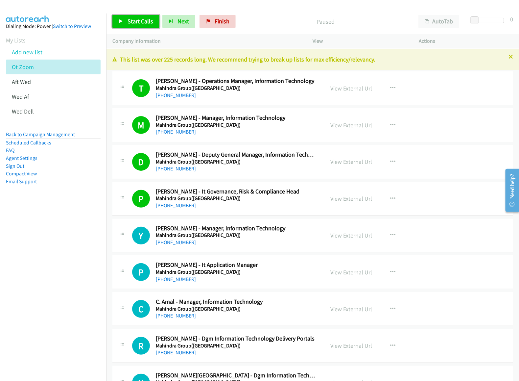
click at [135, 23] on span "Start Calls" at bounding box center [141, 21] width 26 height 8
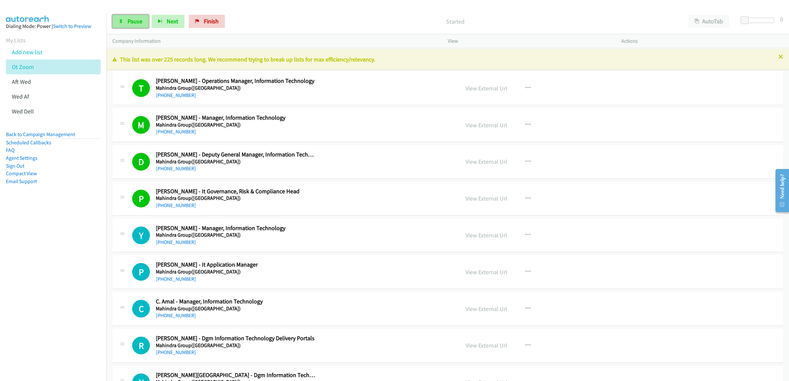
click at [138, 21] on span "Pause" at bounding box center [135, 21] width 15 height 8
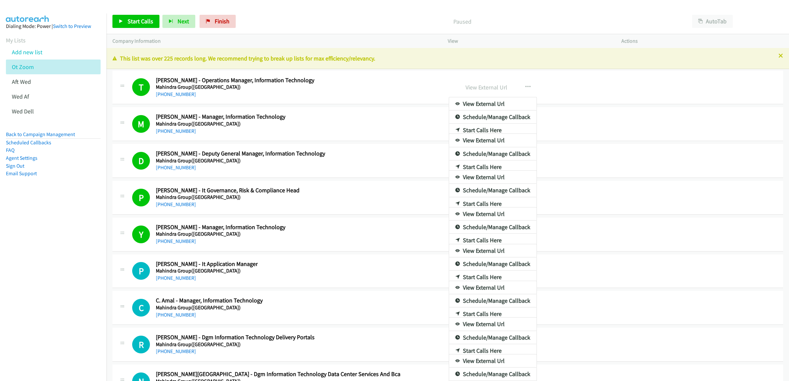
click at [707, 20] on div at bounding box center [394, 190] width 789 height 381
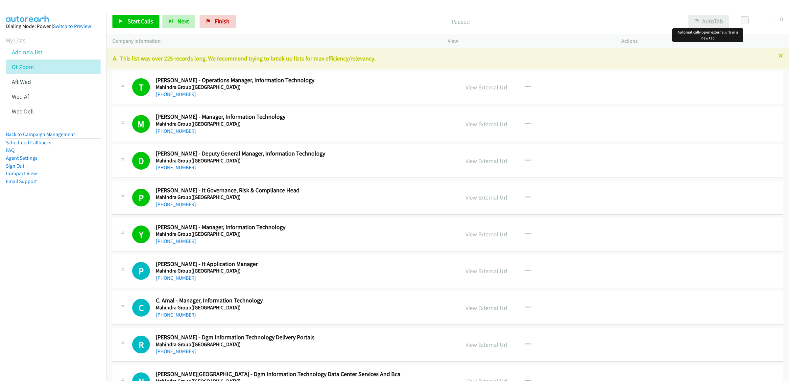
click at [701, 14] on div "Start Calls Pause Next Finish Paused AutoTab AutoTab 0" at bounding box center [448, 21] width 683 height 25
click at [714, 19] on button "AutoTab" at bounding box center [709, 21] width 41 height 13
click at [123, 21] on icon at bounding box center [121, 21] width 5 height 5
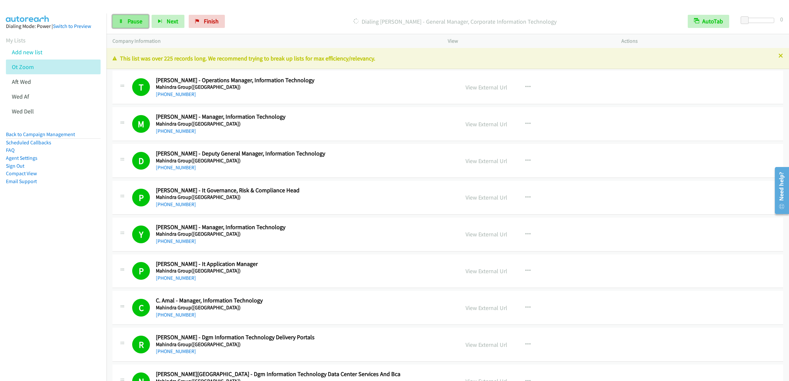
click at [135, 19] on span "Pause" at bounding box center [135, 21] width 15 height 8
click at [128, 24] on span "Start Calls" at bounding box center [141, 21] width 26 height 8
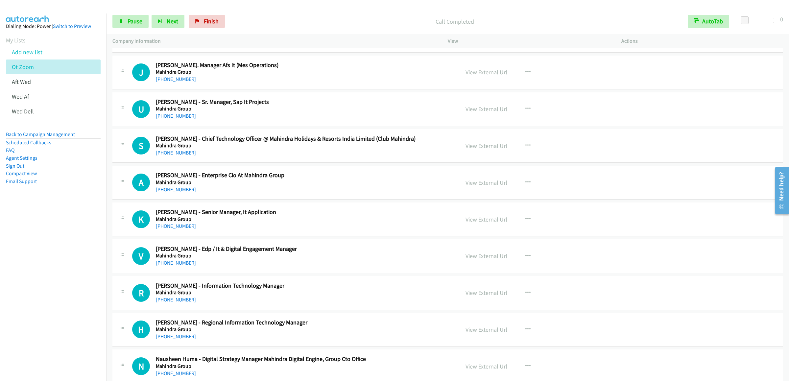
scroll to position [1052, 0]
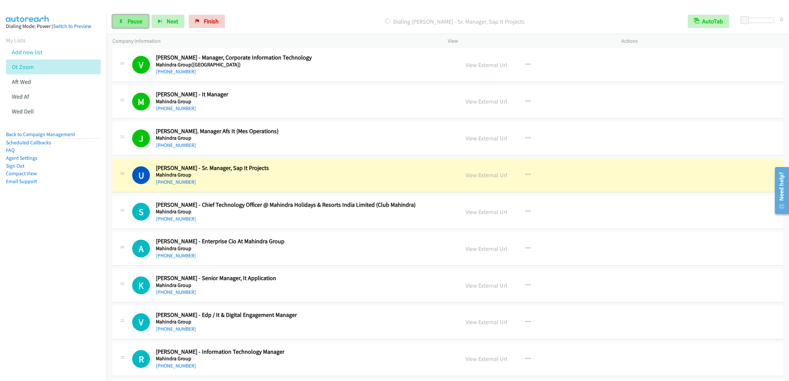
click at [127, 26] on link "Pause" at bounding box center [130, 21] width 36 height 13
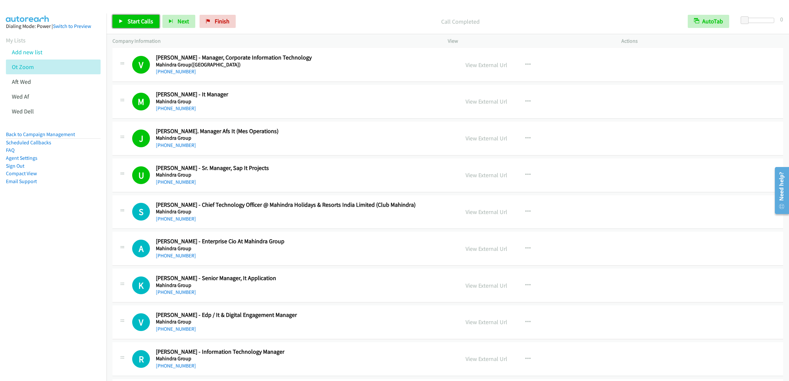
click at [138, 23] on span "Start Calls" at bounding box center [141, 21] width 26 height 8
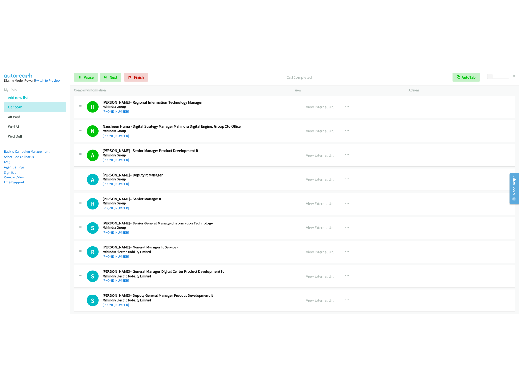
scroll to position [1447, 0]
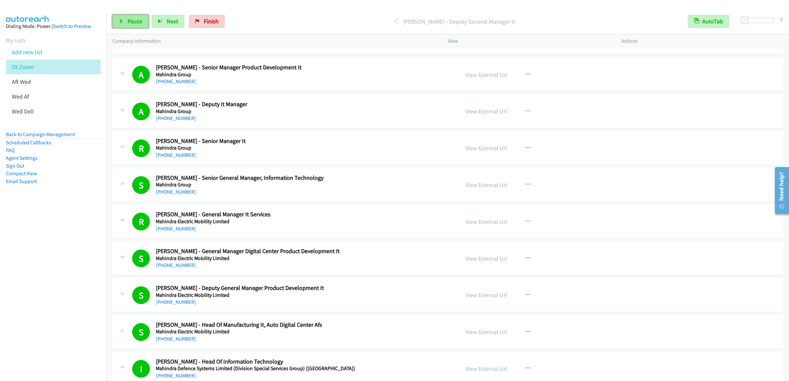
click at [118, 21] on link "Pause" at bounding box center [130, 21] width 36 height 13
click at [227, 16] on link "Finish" at bounding box center [218, 21] width 36 height 13
